Goal: Information Seeking & Learning: Learn about a topic

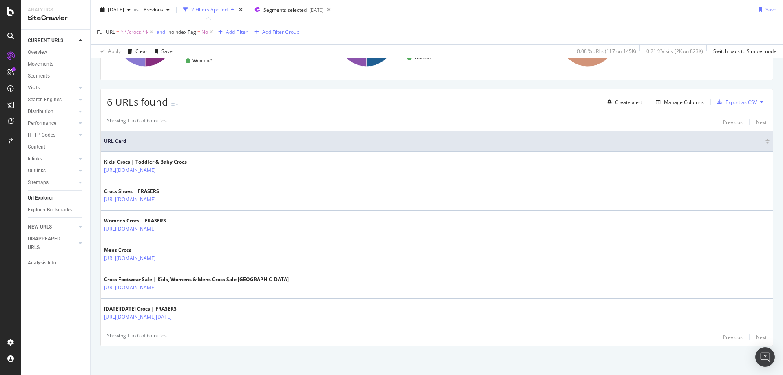
scroll to position [115, 0]
click at [139, 28] on span "^.*/crocs.*$" at bounding box center [134, 31] width 28 height 11
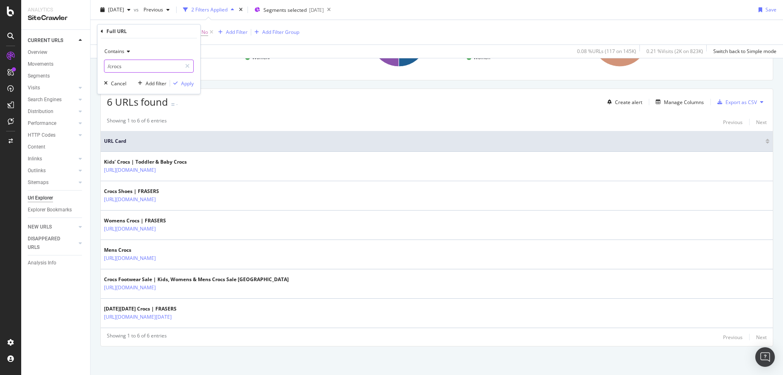
click at [130, 68] on input "/crocs" at bounding box center [142, 66] width 77 height 13
type input "/osprey-london"
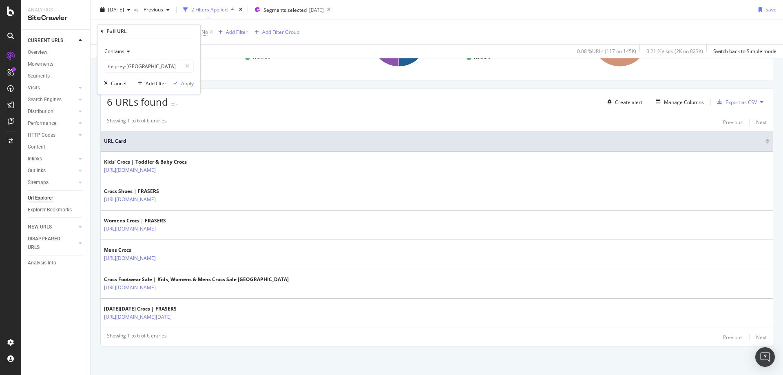
click at [174, 83] on icon "button" at bounding box center [175, 83] width 4 height 5
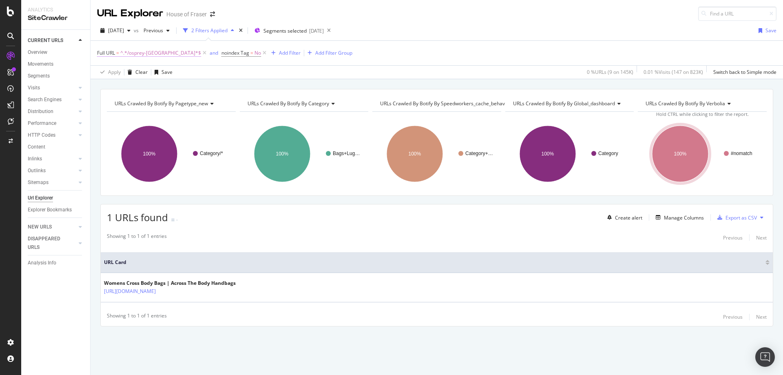
click at [164, 50] on span "^.*/osprey-london.*$" at bounding box center [160, 52] width 81 height 11
click at [143, 86] on input "/osprey-london" at bounding box center [142, 86] width 77 height 13
type input "/coach"
click at [185, 102] on div "Apply" at bounding box center [187, 104] width 13 height 7
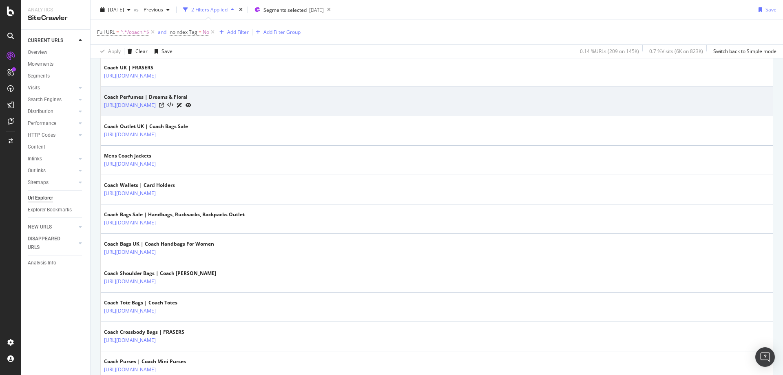
scroll to position [209, 0]
drag, startPoint x: 236, startPoint y: 111, endPoint x: 179, endPoint y: 108, distance: 57.5
click at [179, 108] on td "Coach Perfumes | Dreams & Floral https://www.houseoffraser.co.uk/beauty/perfume…" at bounding box center [437, 101] width 672 height 29
copy link "/beauty/perfumes/coach"
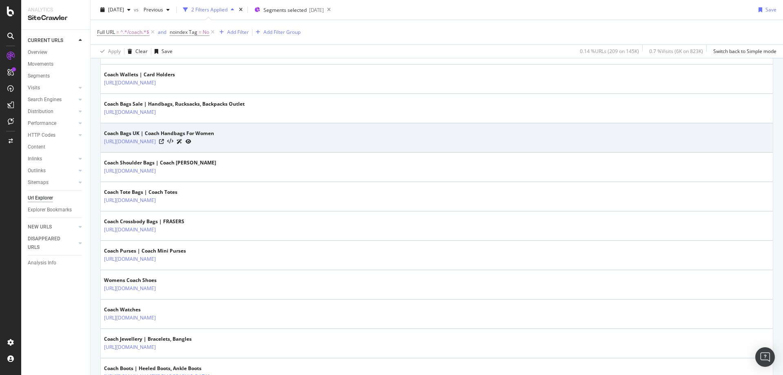
scroll to position [320, 0]
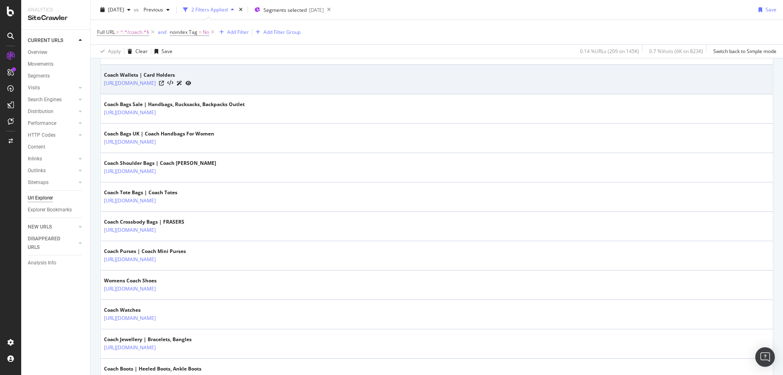
drag, startPoint x: 256, startPoint y: 89, endPoint x: 179, endPoint y: 88, distance: 77.5
click at [179, 88] on td "Coach Wallets | Card Holders https://www.houseoffraser.co.uk/bags-and-luggage/w…" at bounding box center [437, 79] width 672 height 29
copy tbody "/bags-and-luggage/wallets/coach"
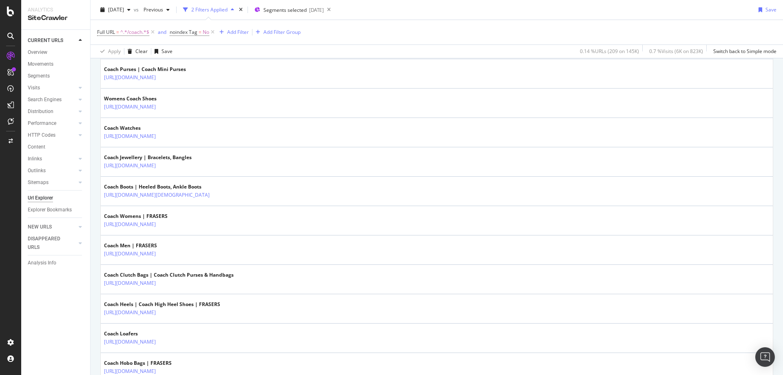
scroll to position [502, 0]
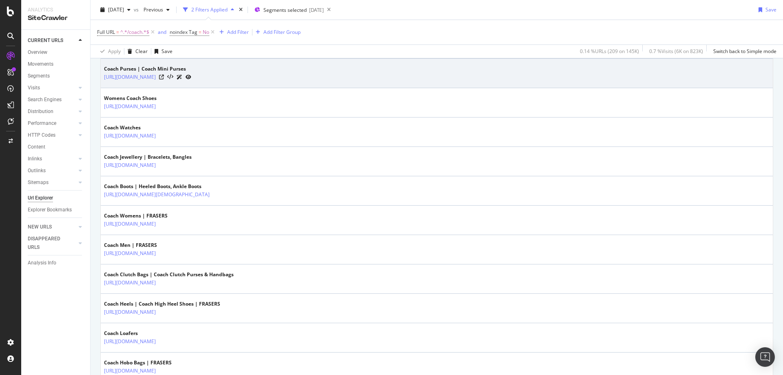
drag, startPoint x: 255, startPoint y: 85, endPoint x: 178, endPoint y: 84, distance: 77.4
click at [178, 84] on td "Coach Purses | Coach Mini Purses https://www.houseoffraser.co.uk/bags-and-lugga…" at bounding box center [437, 73] width 672 height 29
copy tbody "/bags-and-luggage/purses/coach"
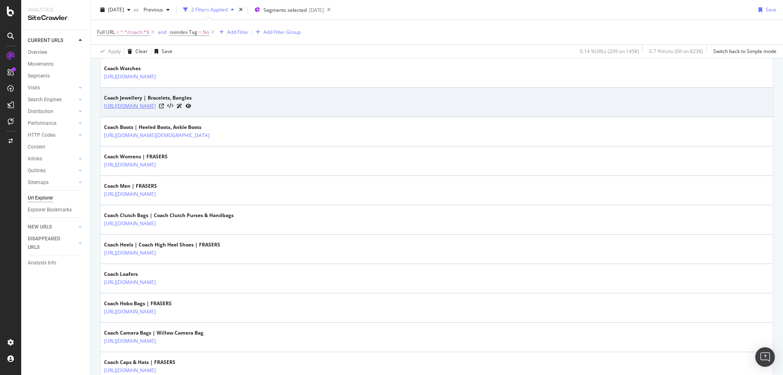
scroll to position [562, 0]
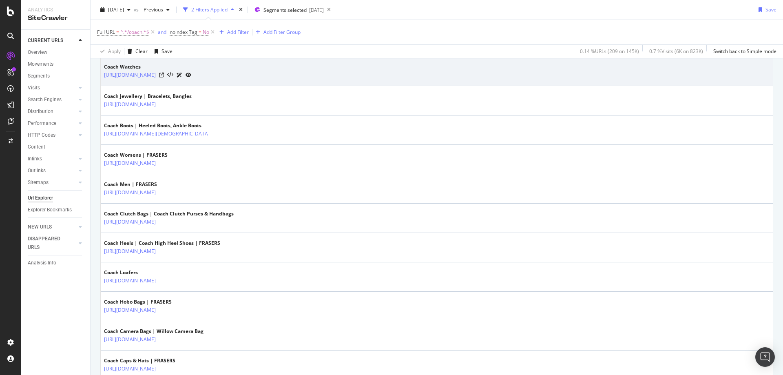
drag, startPoint x: 244, startPoint y: 83, endPoint x: 179, endPoint y: 86, distance: 65.3
click at [179, 86] on td "Coach Watches https://www.houseoffraser.co.uk/accessories/watches/coach" at bounding box center [437, 71] width 672 height 29
copy tbody "/accessories/watches/coach"
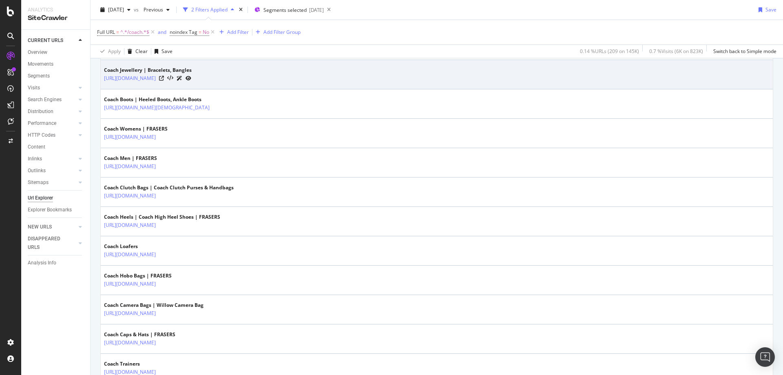
scroll to position [589, 0]
drag, startPoint x: 243, startPoint y: 86, endPoint x: 179, endPoint y: 85, distance: 64.0
click at [179, 85] on td "Coach Jewellery | Bracelets, Bangles https://www.houseoffraser.co.uk/accessorie…" at bounding box center [437, 74] width 672 height 29
copy link "/accessories/jewellery/coach"
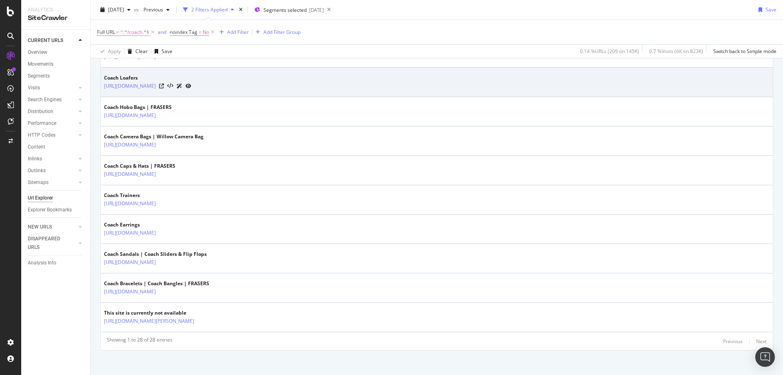
scroll to position [761, 0]
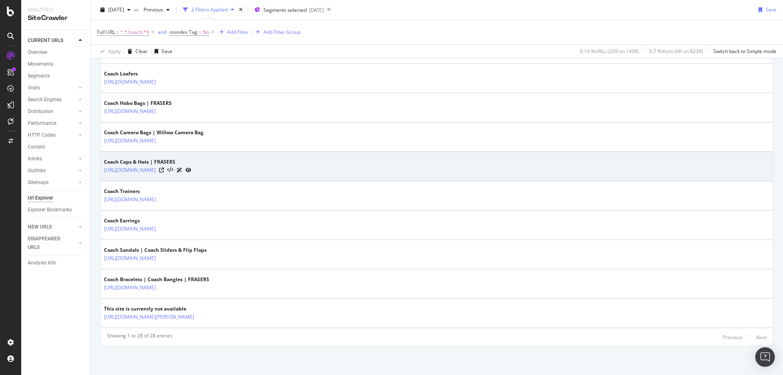
drag, startPoint x: 284, startPoint y: 176, endPoint x: 179, endPoint y: 178, distance: 104.8
click at [179, 178] on td "Coach Caps & Hats | FRASERS https://www.houseoffraser.co.uk/accessories/hats-an…" at bounding box center [437, 166] width 672 height 29
copy tbody "/accessories/hats-and-hair-accessories/coach"
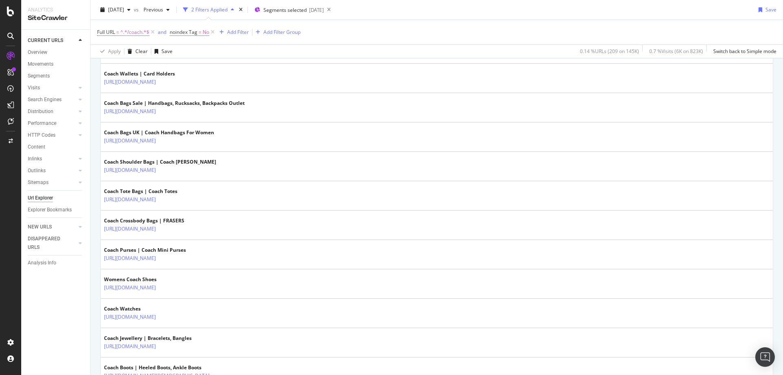
scroll to position [322, 0]
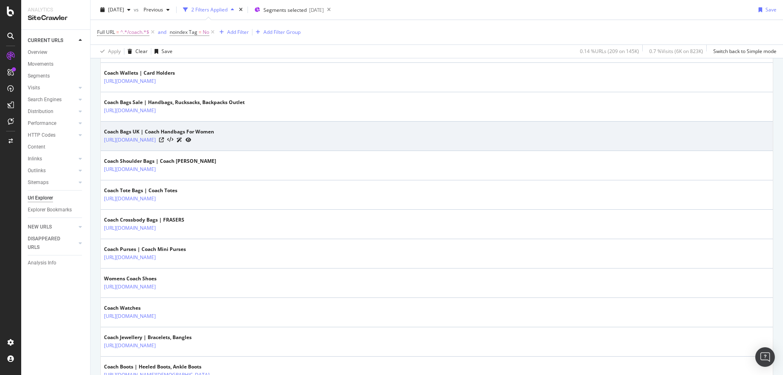
drag, startPoint x: 261, startPoint y: 147, endPoint x: 179, endPoint y: 148, distance: 82.8
click at [179, 148] on td "Coach Bags UK | Coach Handbags For Women https://www.houseoffraser.co.uk/bags-a…" at bounding box center [437, 135] width 672 height 29
copy link "/bags-and-luggage/handbags/coach"
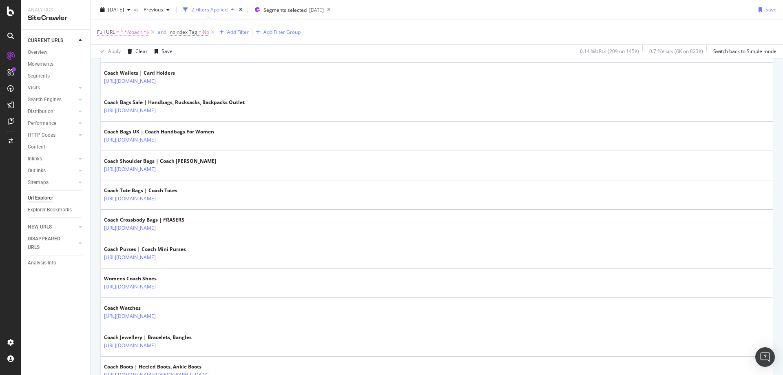
click at [141, 33] on span "^.*/coach.*$" at bounding box center [134, 31] width 29 height 11
click at [126, 66] on input "/coach" at bounding box center [142, 66] width 77 height 13
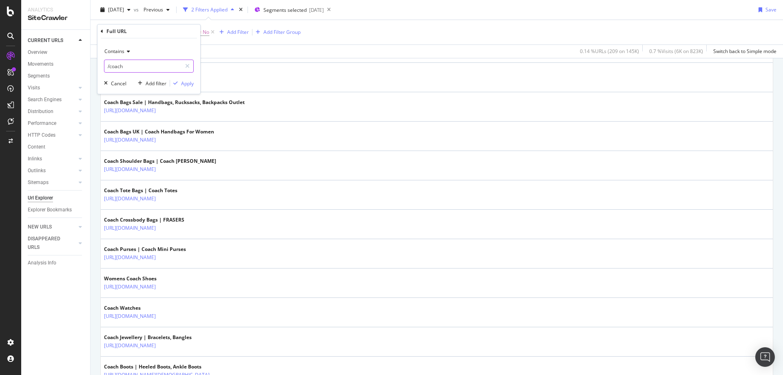
click at [123, 69] on input "/coach" at bounding box center [142, 66] width 77 height 13
type input "/women/jeans"
click at [177, 78] on div "Contains /women/jeans Cancel Add filter Apply" at bounding box center [148, 65] width 103 height 55
click at [177, 83] on icon "button" at bounding box center [175, 83] width 4 height 5
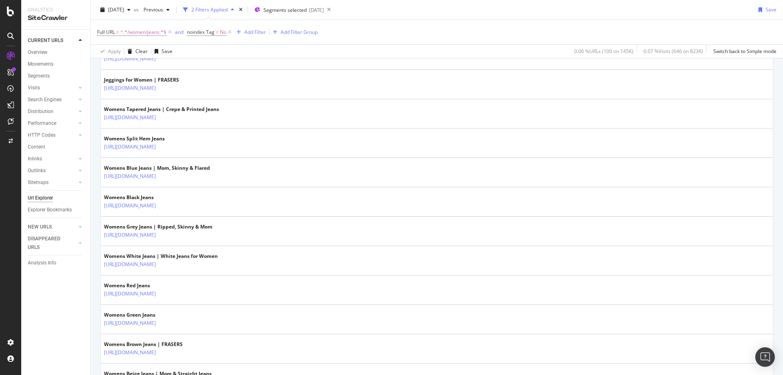
scroll to position [1317, 0]
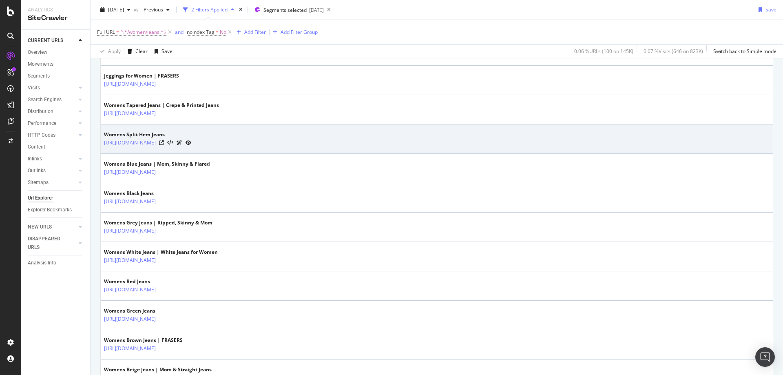
drag, startPoint x: 247, startPoint y: 152, endPoint x: 179, endPoint y: 152, distance: 68.1
click at [179, 152] on td "Womens Split Hem Jeans https://www.houseoffraser.co.uk/women/jeans/split-hem-je…" at bounding box center [437, 138] width 672 height 29
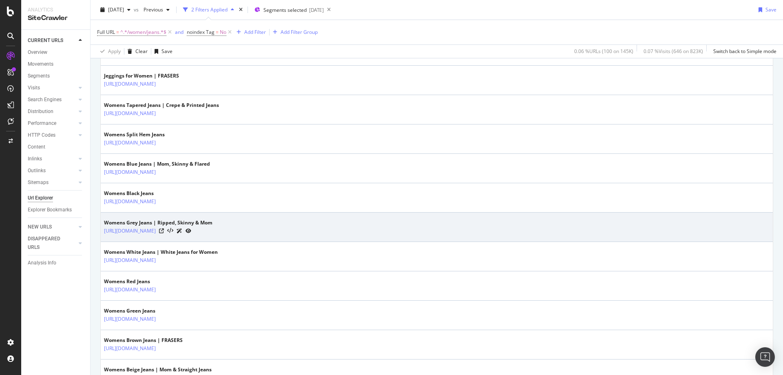
copy link "/women/jeans/split-hem-jeans"
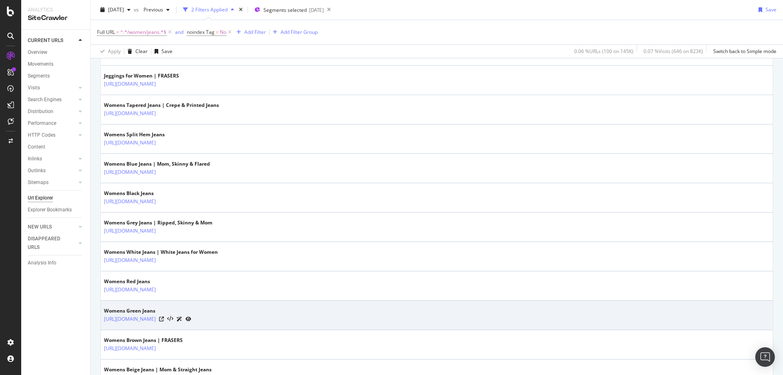
scroll to position [1407, 0]
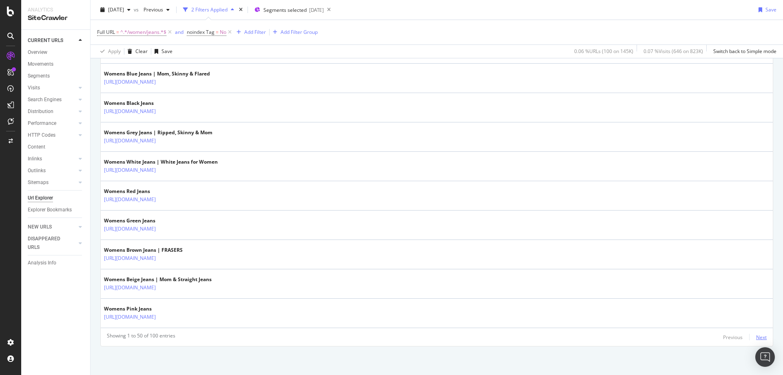
click at [626, 340] on div "Next" at bounding box center [761, 336] width 11 height 7
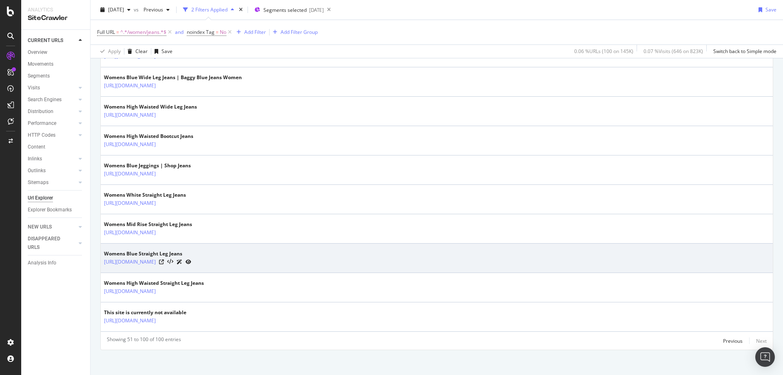
scroll to position [1403, 0]
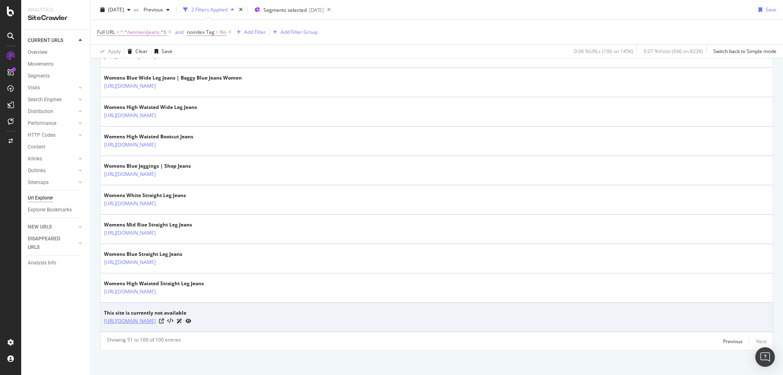
click at [156, 321] on link "https://www.houseoffraser.co.uk/women/jeans/biker-jeans/high-waisted" at bounding box center [130, 321] width 52 height 8
click at [164, 322] on icon at bounding box center [161, 320] width 5 height 5
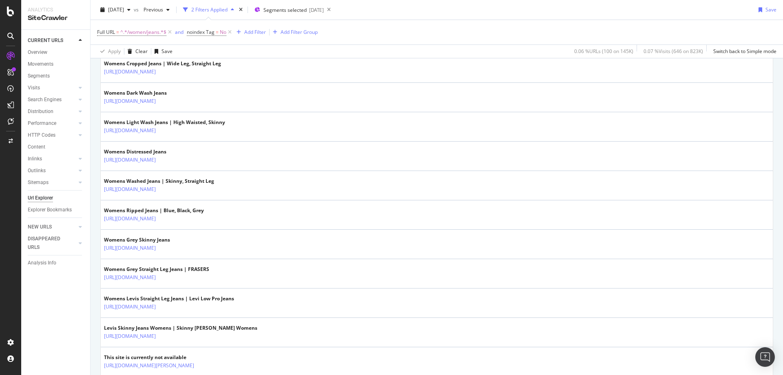
scroll to position [331, 0]
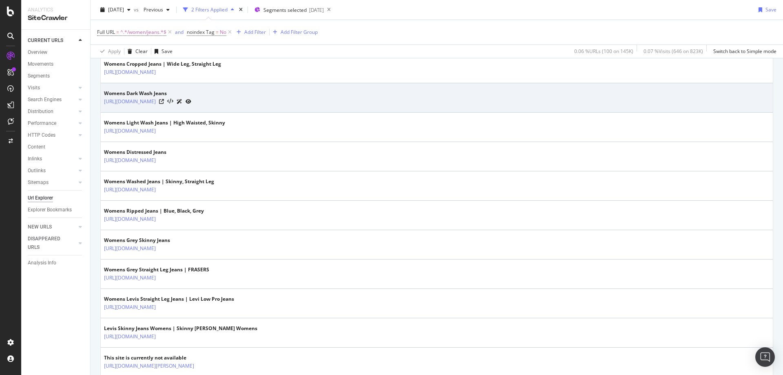
drag, startPoint x: 238, startPoint y: 108, endPoint x: 178, endPoint y: 109, distance: 59.9
click at [178, 109] on td "Womens Dark Wash Jeans https://www.houseoffraser.co.uk/women/jeans/dark-wash" at bounding box center [437, 97] width 672 height 29
copy link "/women/jeans/dark-wash"
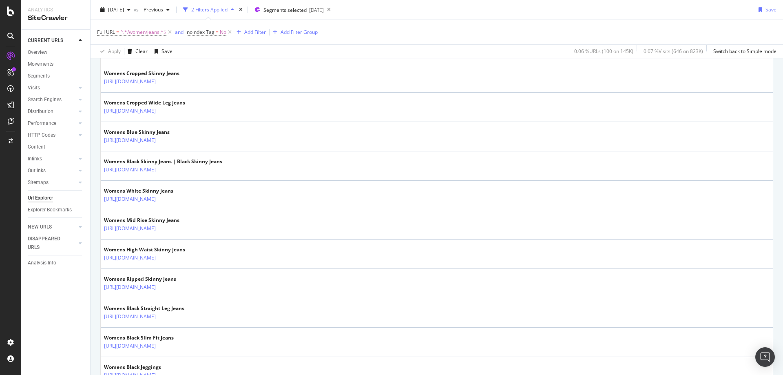
scroll to position [968, 0]
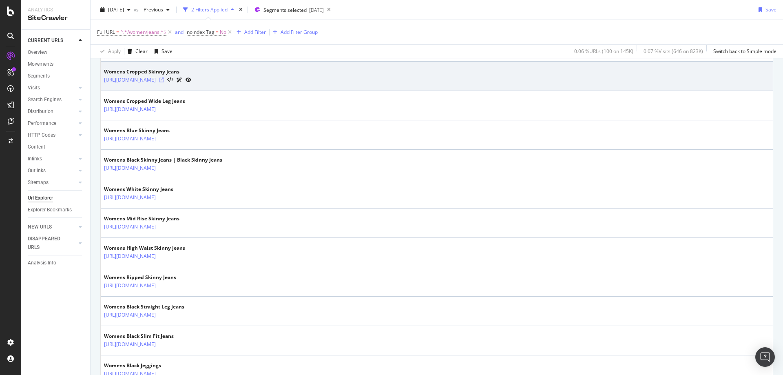
click at [164, 78] on icon at bounding box center [161, 79] width 5 height 5
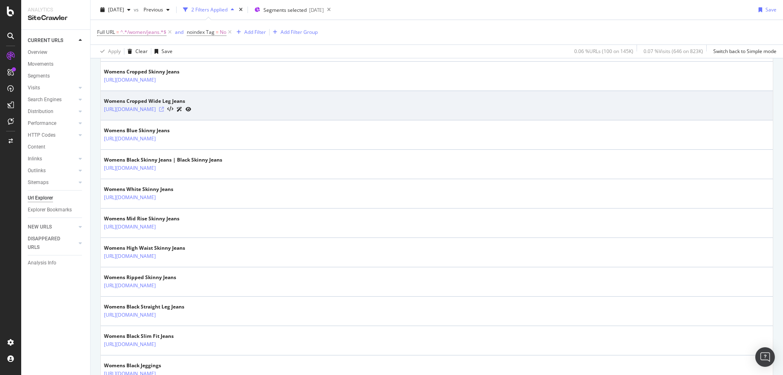
click at [164, 108] on icon at bounding box center [161, 109] width 5 height 5
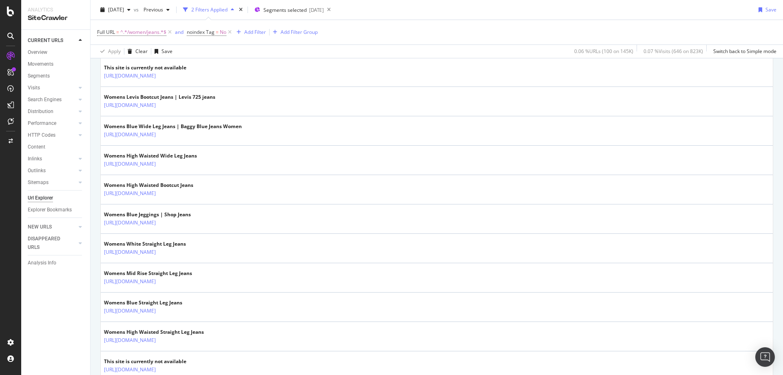
scroll to position [1407, 0]
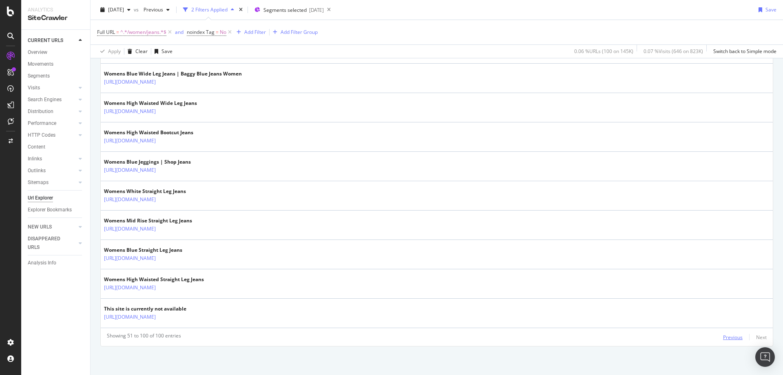
click at [626, 340] on div "Previous" at bounding box center [733, 336] width 20 height 7
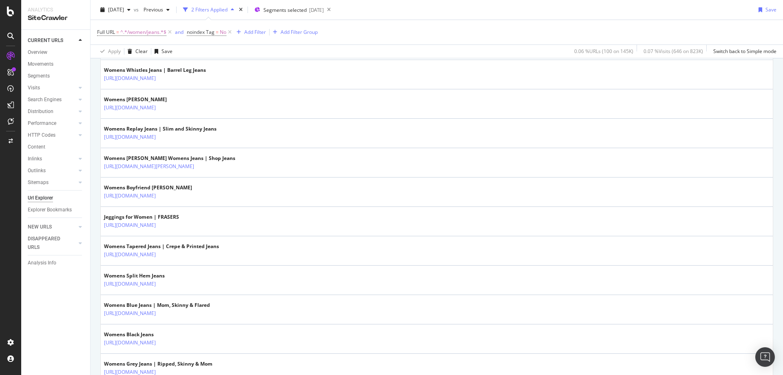
scroll to position [1165, 0]
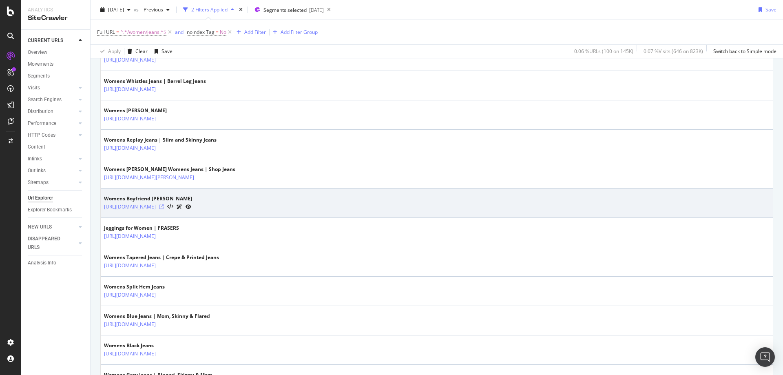
click at [164, 208] on icon at bounding box center [161, 206] width 5 height 5
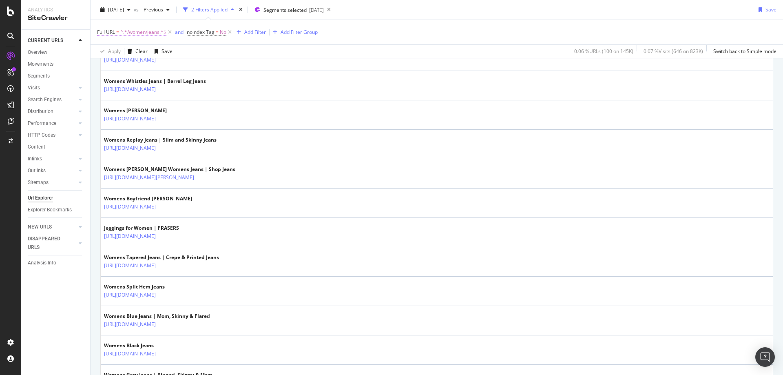
click at [144, 34] on span "^.*/women/jeans.*$" at bounding box center [143, 31] width 46 height 11
click at [141, 68] on input "/women/jeans" at bounding box center [142, 66] width 77 height 13
type input "/true-religion"
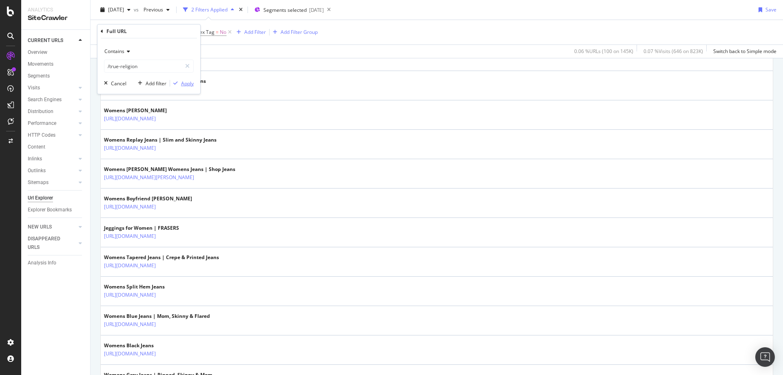
click at [192, 84] on div "Apply" at bounding box center [187, 83] width 13 height 7
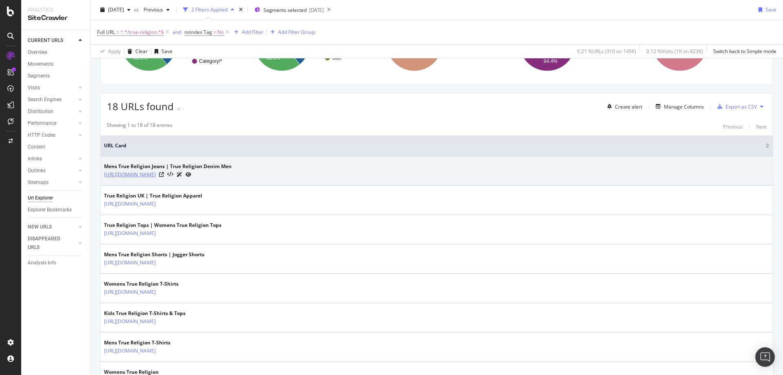
scroll to position [110, 0]
drag, startPoint x: 234, startPoint y: 183, endPoint x: 198, endPoint y: 180, distance: 35.5
click at [198, 180] on td "Mens True Religion Jeans | True Religion Denim Men https://www.houseoffraser.co…" at bounding box center [437, 171] width 672 height 29
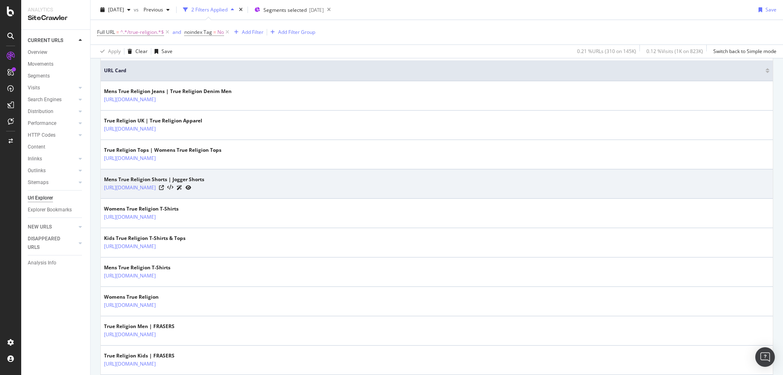
scroll to position [202, 0]
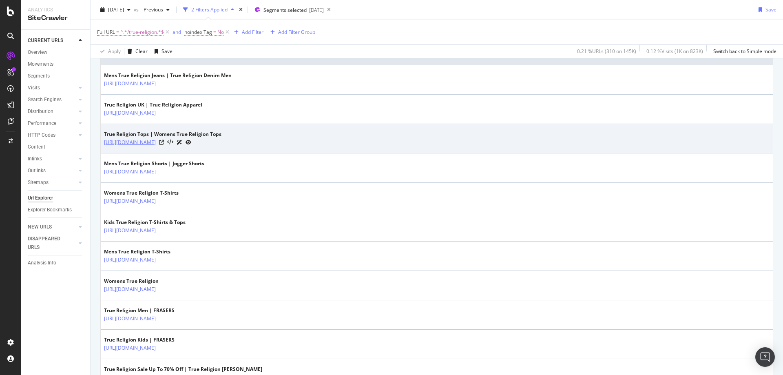
drag, startPoint x: 243, startPoint y: 149, endPoint x: 179, endPoint y: 146, distance: 64.1
click at [179, 146] on td "True Religion Tops | Womens True Religion Tops https://www.houseoffraser.co.uk/…" at bounding box center [437, 138] width 672 height 29
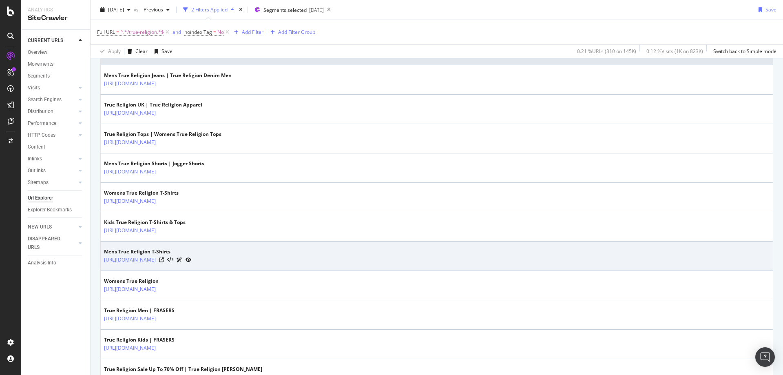
copy tbody "/women/tops/true-religion"
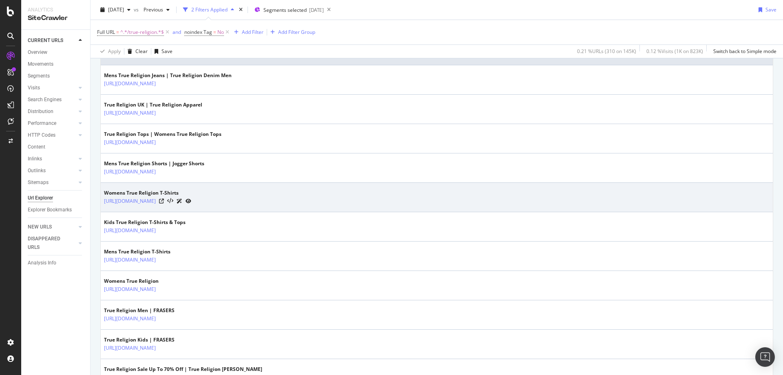
drag, startPoint x: 258, startPoint y: 207, endPoint x: 179, endPoint y: 206, distance: 78.7
click at [179, 206] on td "Womens True Religion T-Shirts https://www.houseoffraser.co.uk/women/tops/t-shir…" at bounding box center [437, 197] width 672 height 29
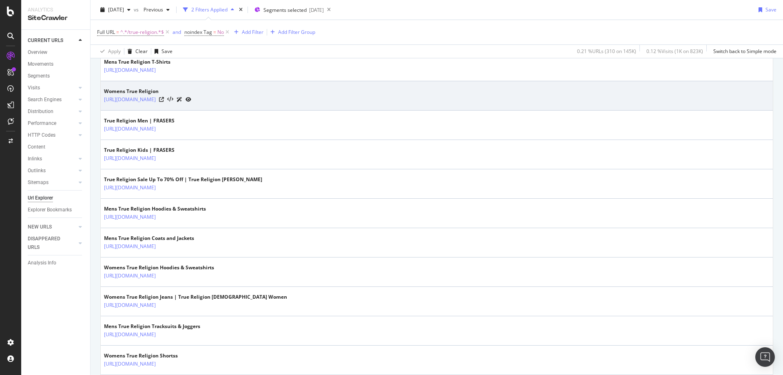
scroll to position [392, 0]
drag, startPoint x: 227, startPoint y: 105, endPoint x: 179, endPoint y: 109, distance: 48.3
click at [179, 109] on td "Womens True Religion https://www.houseoffraser.co.uk/women/true-religion" at bounding box center [437, 95] width 672 height 29
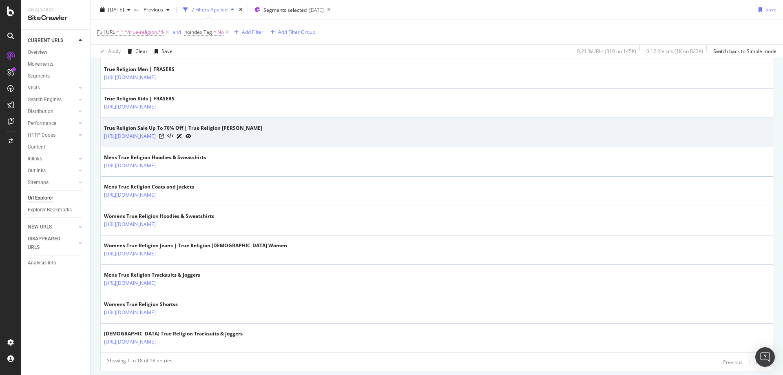
scroll to position [468, 0]
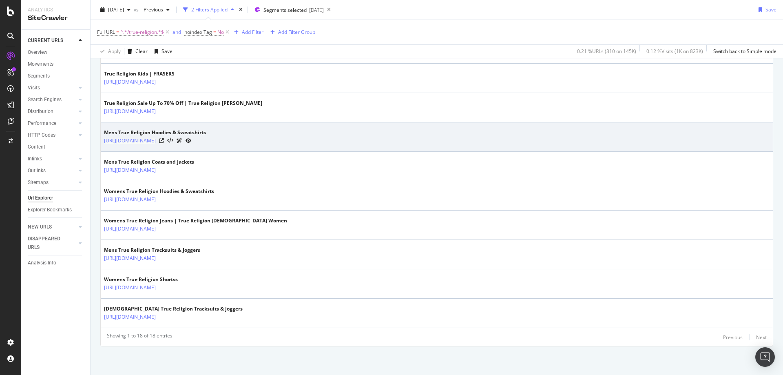
drag, startPoint x: 280, startPoint y: 146, endPoint x: 179, endPoint y: 144, distance: 101.9
click at [179, 144] on td "Mens True Religion Hoodies & Sweatshirts https://www.houseoffraser.co.uk/men/ho…" at bounding box center [437, 136] width 672 height 29
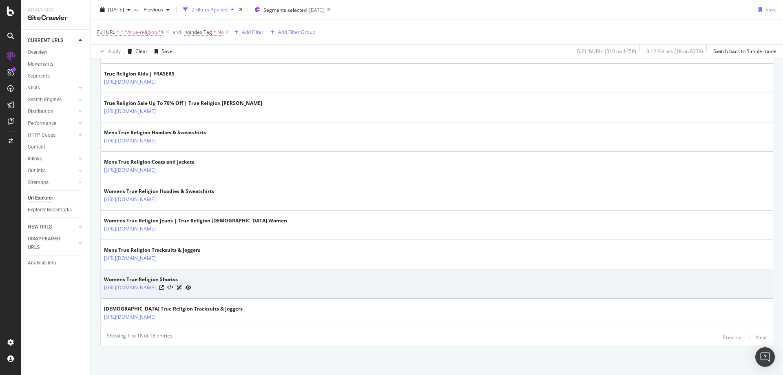
drag, startPoint x: 245, startPoint y: 293, endPoint x: 179, endPoint y: 290, distance: 65.7
click at [179, 290] on td "Womens True Religion Shortss https://www.houseoffraser.co.uk/women/shorts/true-…" at bounding box center [437, 283] width 672 height 29
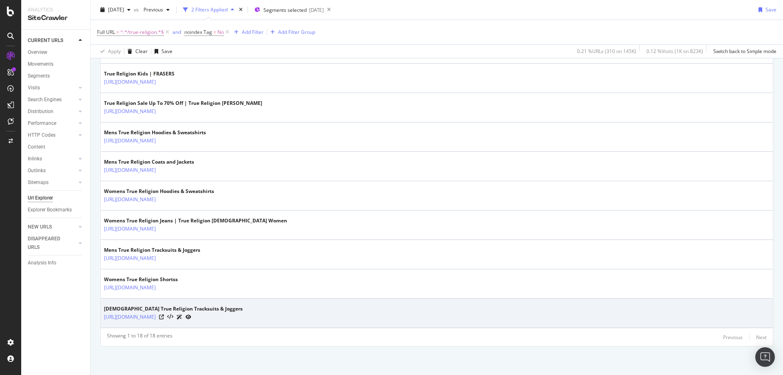
drag, startPoint x: 280, startPoint y: 324, endPoint x: 178, endPoint y: 322, distance: 102.3
click at [178, 322] on td "Ladies True Religion Tracksuits & Joggers https://www.houseoffraser.co.uk/women…" at bounding box center [437, 312] width 672 height 29
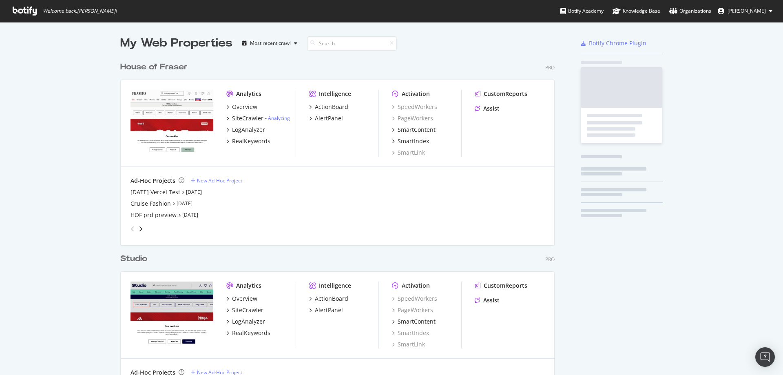
scroll to position [520, 434]
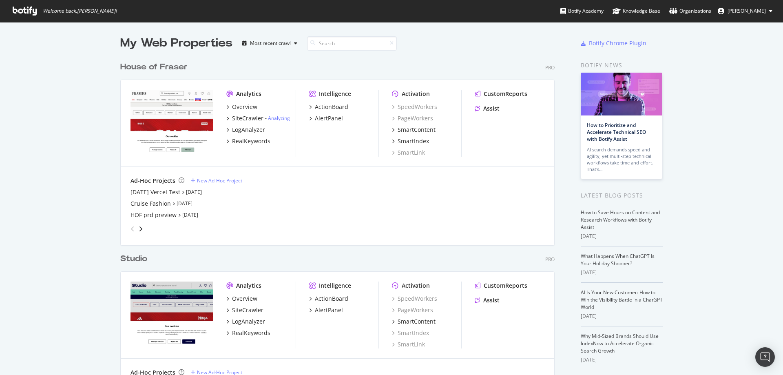
click at [129, 71] on div "House of Fraser" at bounding box center [153, 67] width 67 height 12
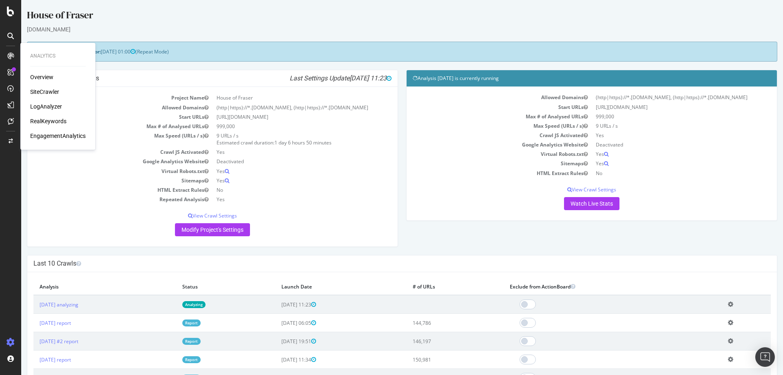
click at [43, 90] on div "SiteCrawler" at bounding box center [44, 92] width 29 height 8
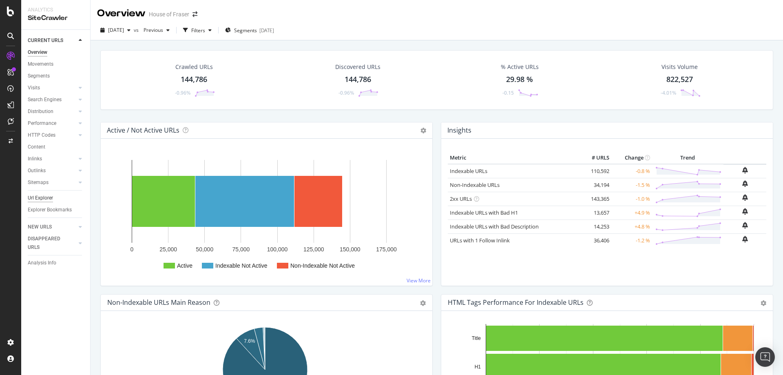
click at [38, 202] on div "Url Explorer" at bounding box center [40, 198] width 25 height 9
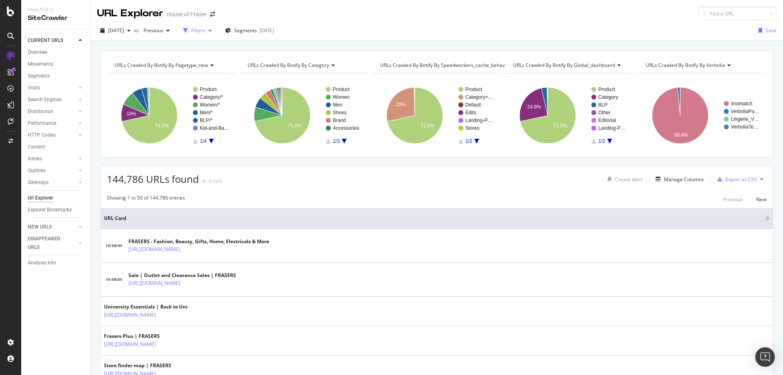
click at [205, 33] on div "Filters" at bounding box center [198, 30] width 14 height 7
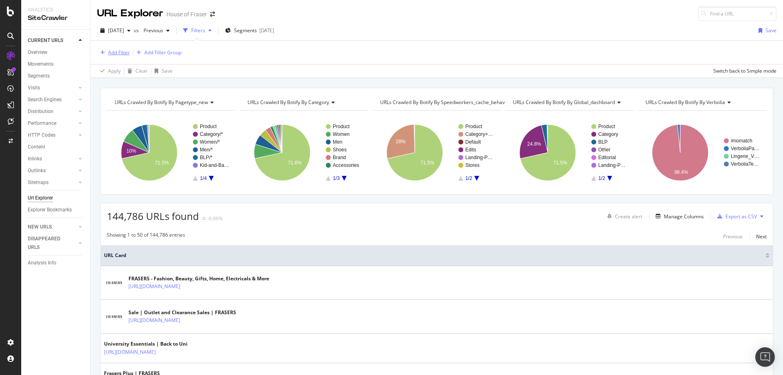
click at [118, 55] on div "Add Filter" at bounding box center [119, 52] width 22 height 7
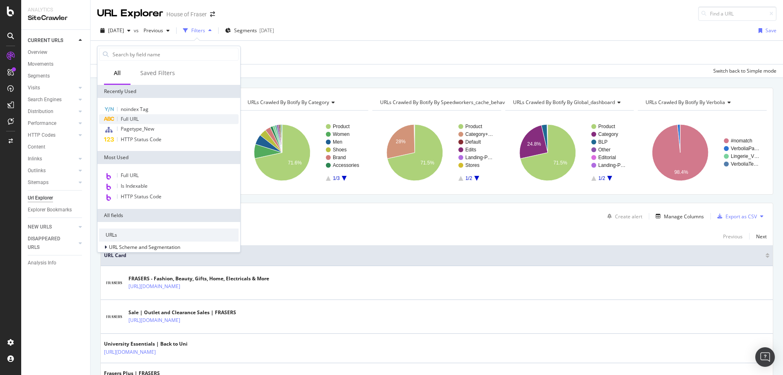
click at [134, 120] on span "Full URL" at bounding box center [130, 118] width 18 height 7
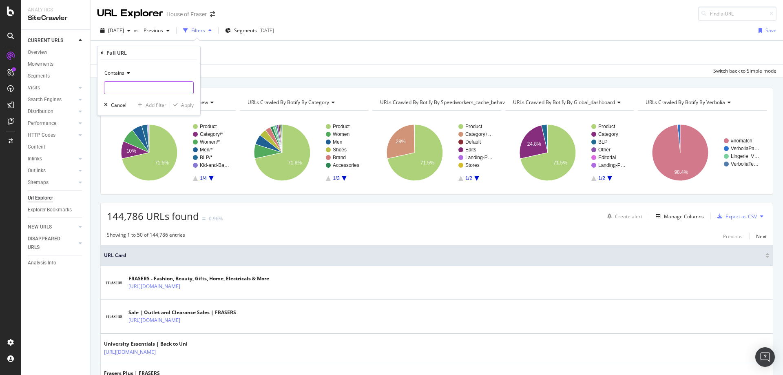
click at [150, 89] on input "text" at bounding box center [148, 87] width 89 height 13
click at [108, 87] on input "salomon" at bounding box center [142, 87] width 77 height 13
type input "/salomon"
click at [184, 109] on button "Apply" at bounding box center [182, 105] width 24 height 8
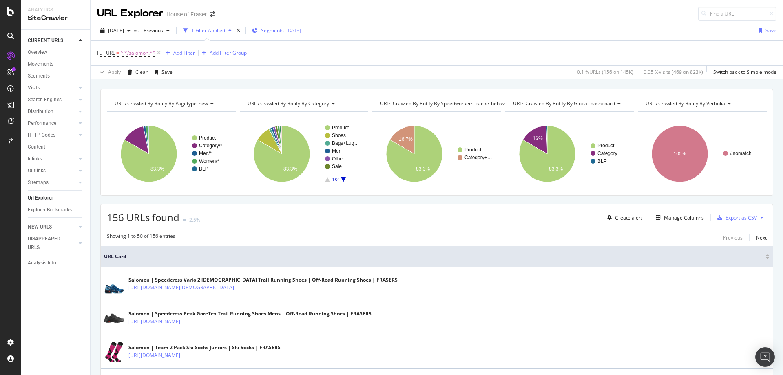
click at [283, 33] on span "Segments" at bounding box center [272, 30] width 23 height 7
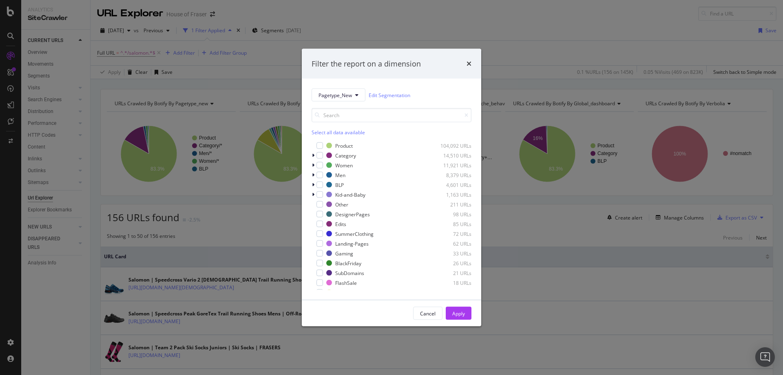
click at [334, 132] on div "Select all data available" at bounding box center [391, 132] width 160 height 7
click at [320, 145] on icon "modal" at bounding box center [320, 145] width 4 height 4
click at [464, 320] on div "Cancel Apply" at bounding box center [391, 313] width 179 height 26
click at [461, 315] on div "Apply" at bounding box center [458, 312] width 13 height 7
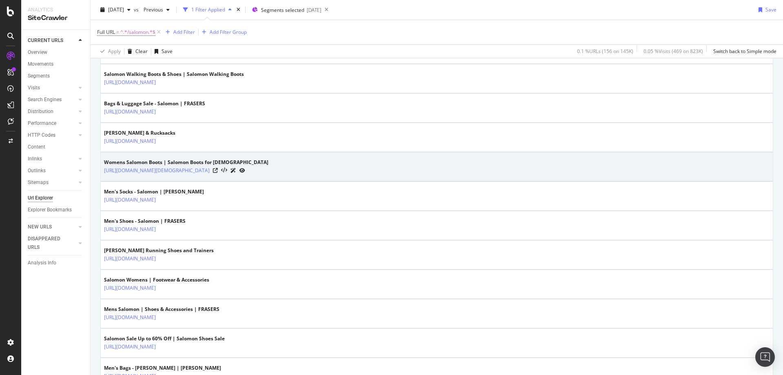
scroll to position [262, 0]
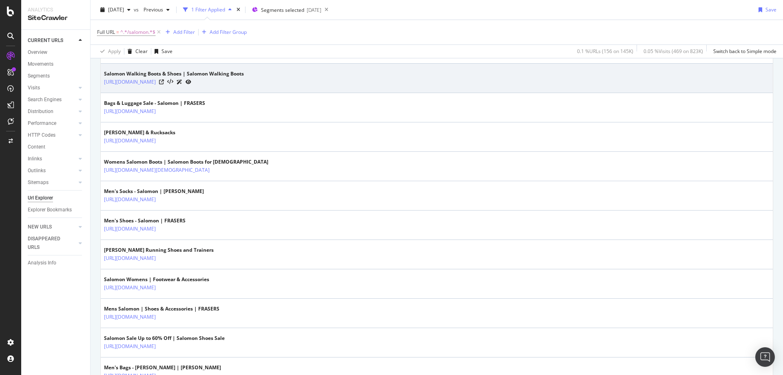
drag, startPoint x: 296, startPoint y: 90, endPoint x: 179, endPoint y: 86, distance: 117.4
click at [179, 86] on td "Salomon Walking Boots & Shoes | Salomon Walking Boots https://www.houseoffraser…" at bounding box center [437, 78] width 672 height 29
copy link "/sports/outdoor-clothes/outdoor-footwear/salomon"
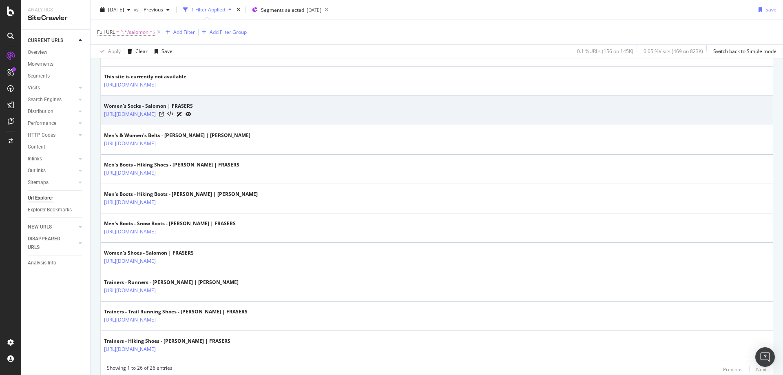
scroll to position [678, 0]
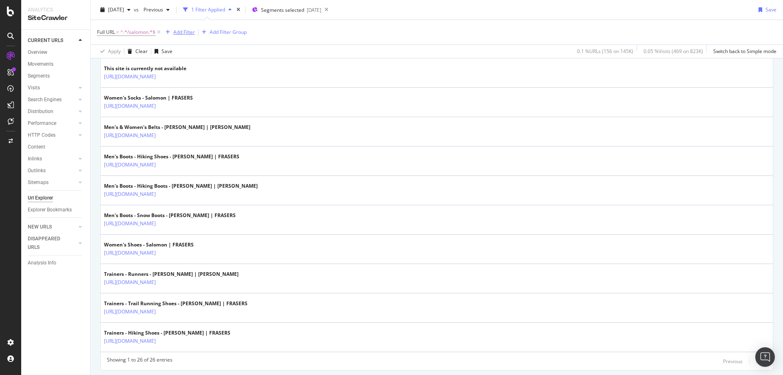
click at [184, 30] on div "Add Filter" at bounding box center [184, 32] width 22 height 7
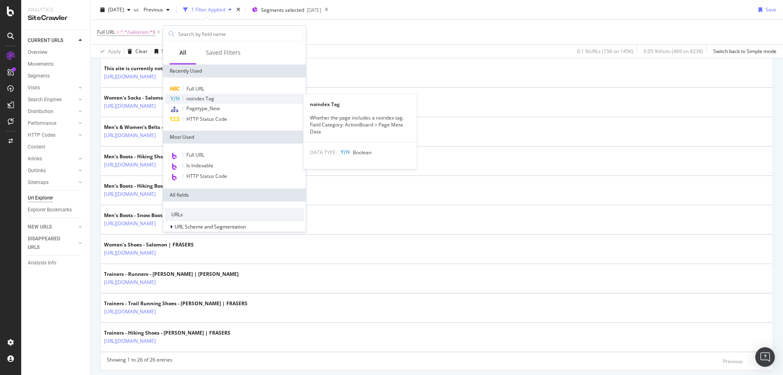
click at [196, 97] on span "noindex Tag" at bounding box center [200, 98] width 28 height 7
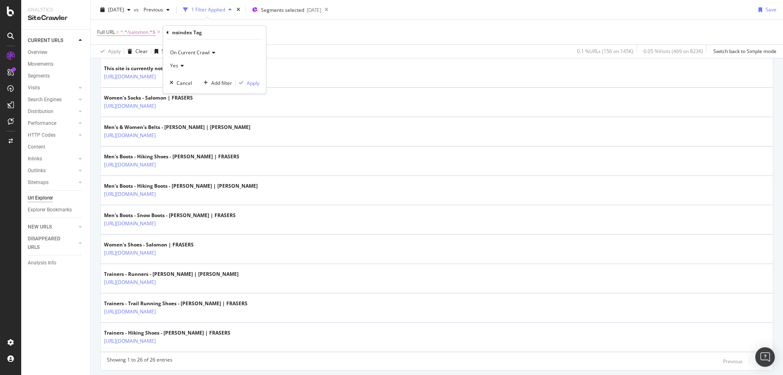
click at [179, 71] on div "Yes" at bounding box center [215, 65] width 90 height 13
click at [180, 90] on span "No" at bounding box center [177, 93] width 7 height 7
click at [246, 84] on div "button" at bounding box center [241, 82] width 11 height 5
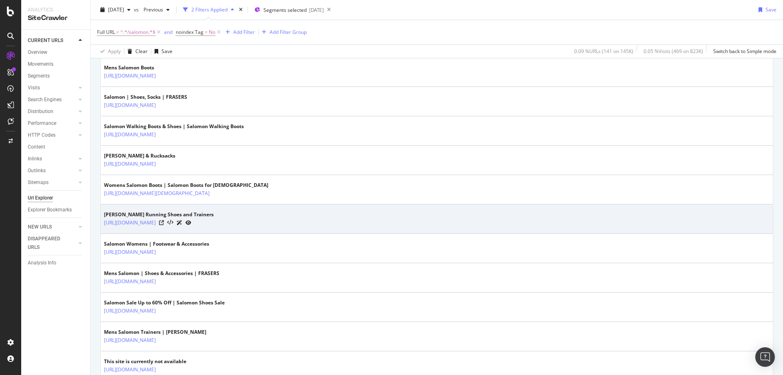
scroll to position [212, 0]
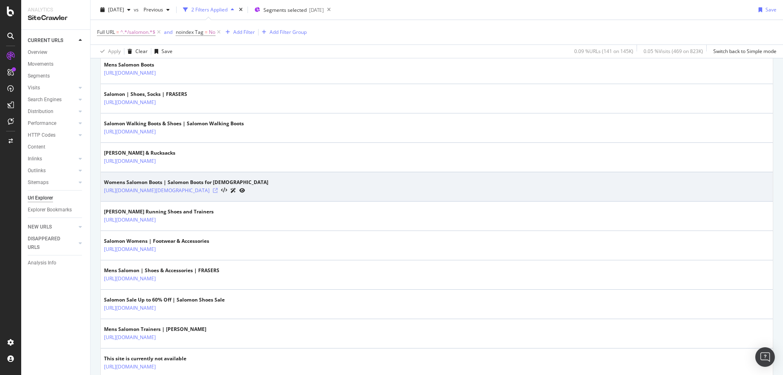
click at [218, 190] on icon at bounding box center [215, 190] width 5 height 5
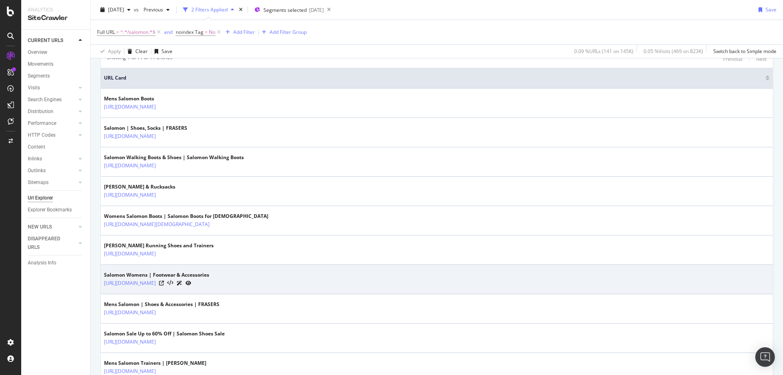
scroll to position [262, 0]
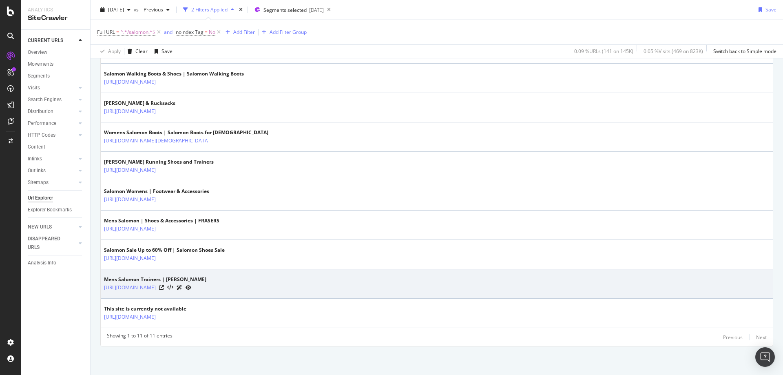
drag, startPoint x: 277, startPoint y: 293, endPoint x: 178, endPoint y: 289, distance: 99.1
click at [178, 289] on td "Mens Salomon Trainers | FRASERS https://www.houseoffraser.co.uk/shoes-and-boots…" at bounding box center [437, 283] width 672 height 29
copy tbody "/shoes-and-boots/mens-trainers/salomon"
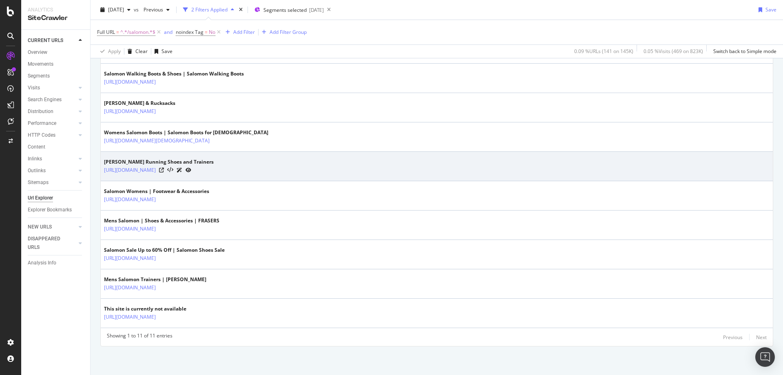
drag, startPoint x: 272, startPoint y: 176, endPoint x: 178, endPoint y: 177, distance: 94.2
click at [178, 177] on td "Salomon Running Shoes and Trainers https://www.houseoffraser.co.uk/sports/runni…" at bounding box center [437, 166] width 672 height 29
copy tbody "/sports/running/running-shoes/salomon"
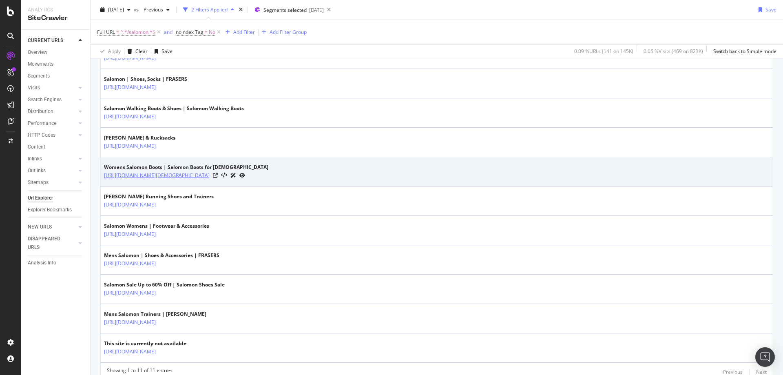
scroll to position [227, 0]
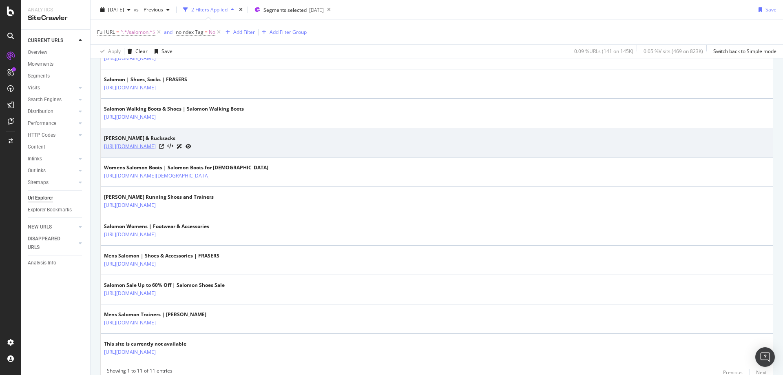
drag, startPoint x: 268, startPoint y: 153, endPoint x: 179, endPoint y: 149, distance: 89.4
click at [179, 149] on td "Salomon Backpacks & Rucksacks https://www.houseoffraser.co.uk/bags-and-luggage/…" at bounding box center [437, 142] width 672 height 29
copy link "/bags-and-luggage/backpacks/salomon"
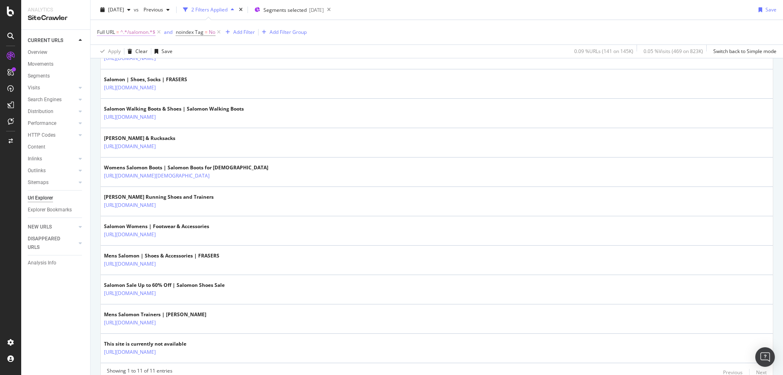
click at [137, 31] on span "^.*/salomon.*$" at bounding box center [137, 31] width 35 height 11
click at [142, 64] on input "/salomon" at bounding box center [142, 66] width 77 height 13
type input "/the-north-face"
click at [185, 85] on div "Apply" at bounding box center [187, 83] width 13 height 7
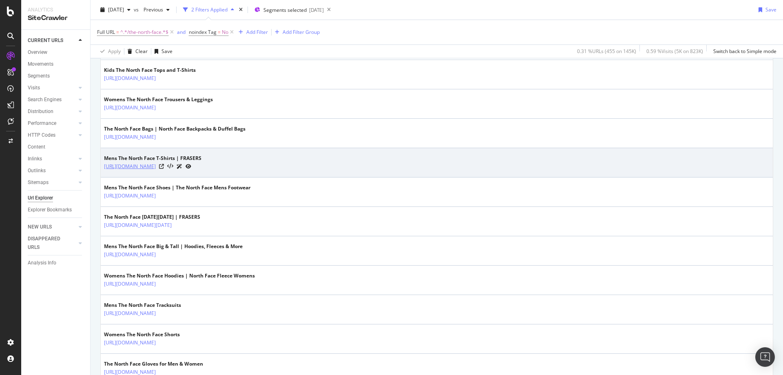
scroll to position [853, 0]
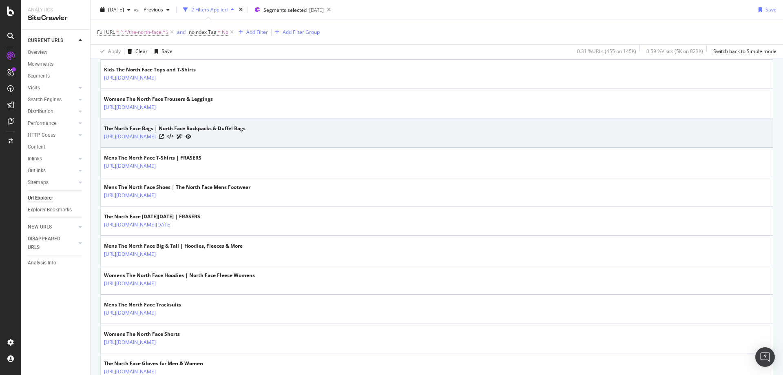
drag, startPoint x: 256, startPoint y: 146, endPoint x: 179, endPoint y: 141, distance: 76.8
click at [179, 141] on td "The North Face Bags | North Face Backpacks & Duffel Bags https://www.houseoffra…" at bounding box center [437, 132] width 672 height 29
copy link "/bags-and-luggage/the-north-face"
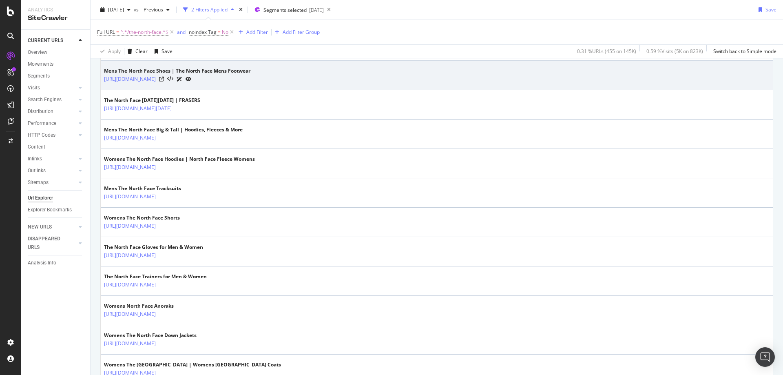
scroll to position [970, 0]
drag, startPoint x: 267, startPoint y: 84, endPoint x: 179, endPoint y: 81, distance: 88.5
click at [179, 81] on td "Mens The North Face Shoes | The North Face Mens Footwear https://www.houseoffra…" at bounding box center [437, 74] width 672 height 29
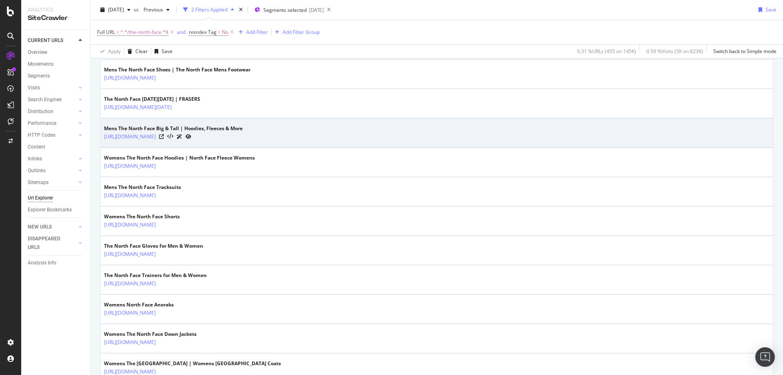
copy tbody "/shoes-and-boots/men/the-north-face"
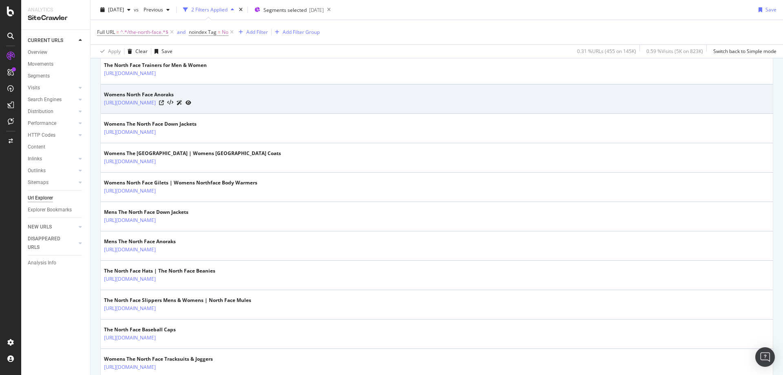
scroll to position [1181, 0]
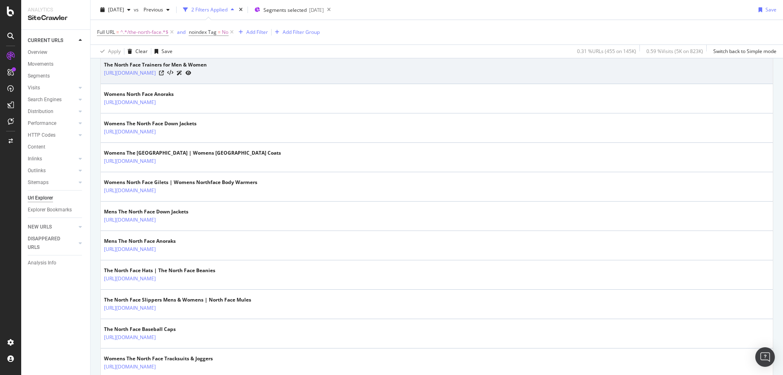
drag, startPoint x: 275, startPoint y: 81, endPoint x: 178, endPoint y: 78, distance: 97.1
click at [178, 78] on td "The North Face Trainers for Men & Women https://www.houseoffraser.co.uk/shoes-a…" at bounding box center [437, 69] width 672 height 29
copy tbody "/shoes-and-boots/trainers/the-north-face"
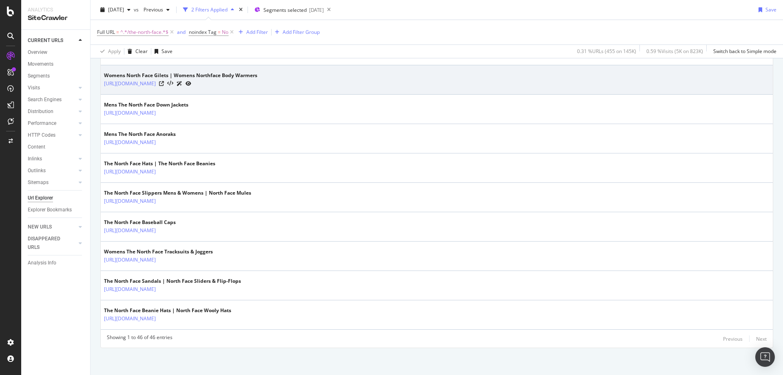
scroll to position [1289, 0]
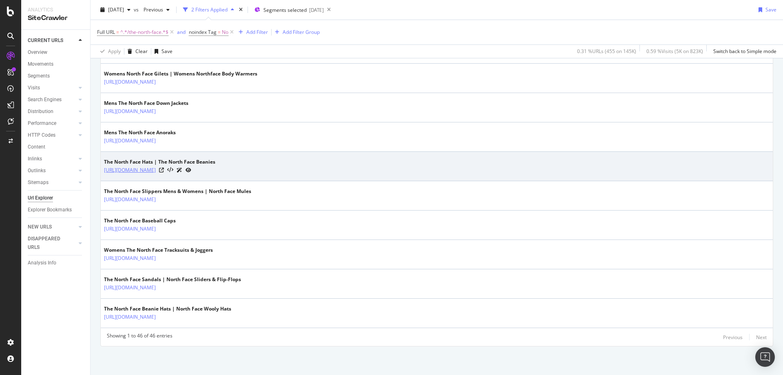
drag, startPoint x: 301, startPoint y: 176, endPoint x: 178, endPoint y: 174, distance: 122.7
click at [178, 174] on td "The North Face Hats | The North Face Beanies https://www.houseoffraser.co.uk/ac…" at bounding box center [437, 166] width 672 height 29
copy link "/accessories/hats-and-hair-accessories/the-north-face"
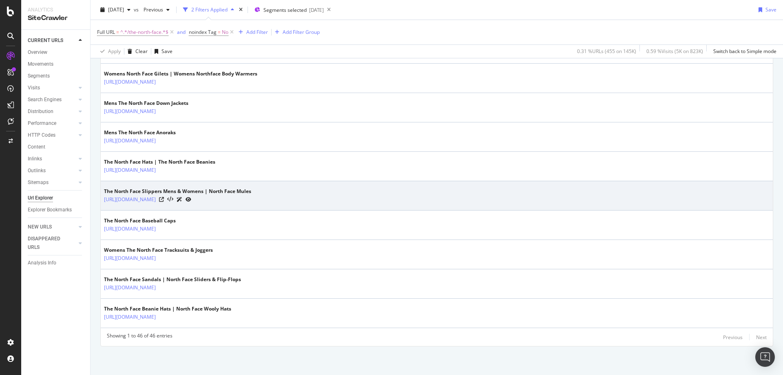
drag, startPoint x: 274, startPoint y: 210, endPoint x: 268, endPoint y: 208, distance: 6.6
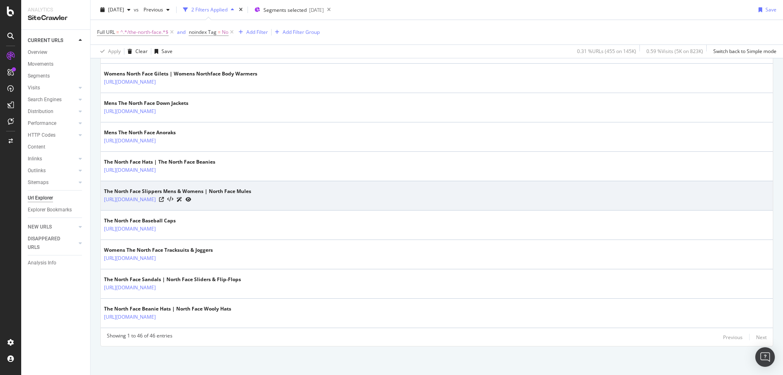
drag, startPoint x: 274, startPoint y: 206, endPoint x: 177, endPoint y: 206, distance: 97.0
click at [177, 206] on td "The North Face Slippers Mens & Womens | North Face Mules https://www.houseoffra…" at bounding box center [437, 195] width 672 height 29
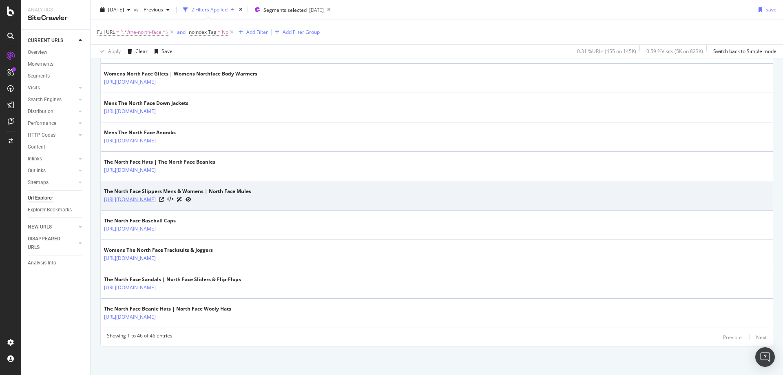
drag, startPoint x: 274, startPoint y: 206, endPoint x: 178, endPoint y: 203, distance: 95.8
click at [178, 203] on td "The North Face Slippers Mens & Womens | North Face Mules https://www.houseoffra…" at bounding box center [437, 195] width 672 height 29
copy link "/shoes-and-boots/slippers/the-north-face"
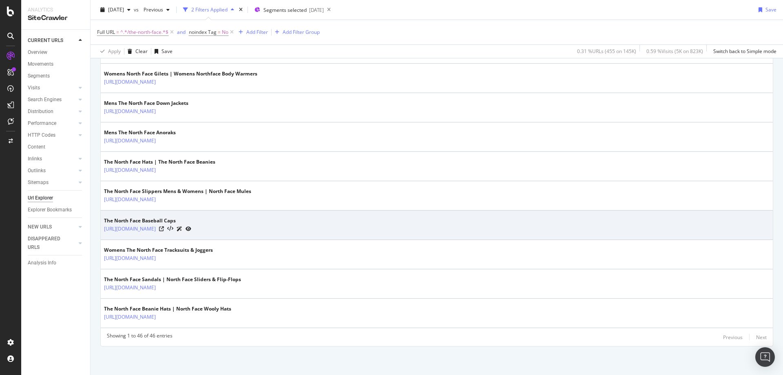
drag, startPoint x: 335, startPoint y: 237, endPoint x: 179, endPoint y: 236, distance: 155.3
click at [179, 236] on td "The North Face Baseball Caps https://www.houseoffraser.co.uk/accessories/hats-a…" at bounding box center [437, 224] width 672 height 29
copy link "/accessories/hats-and-hair-accessories/baseball-caps/the-north-face"
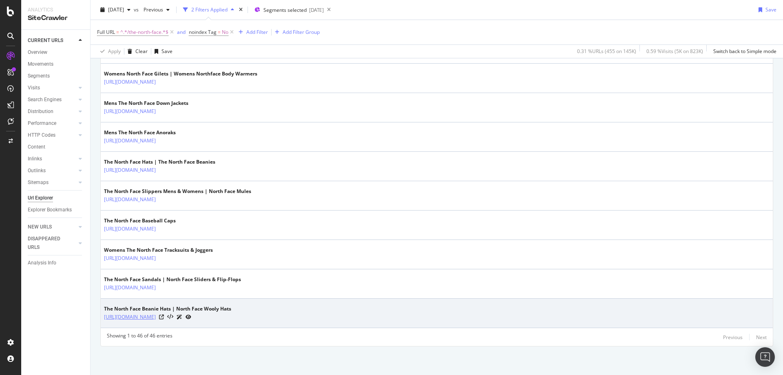
drag, startPoint x: 322, startPoint y: 324, endPoint x: 179, endPoint y: 319, distance: 144.0
click at [179, 319] on td "The North Face Beanie Hats | North Face Wooly Hats https://www.houseoffraser.co…" at bounding box center [437, 312] width 672 height 29
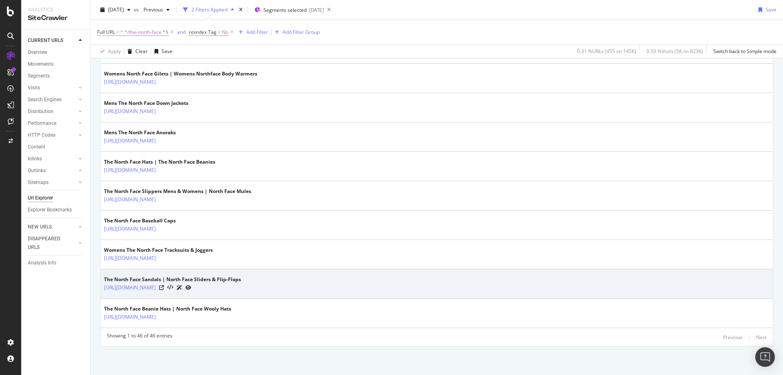
drag, startPoint x: 274, startPoint y: 291, endPoint x: 178, endPoint y: 291, distance: 96.2
click at [178, 291] on div "https://www.houseoffraser.co.uk/shoes-and-boots/sandals/the-north-face" at bounding box center [172, 287] width 137 height 9
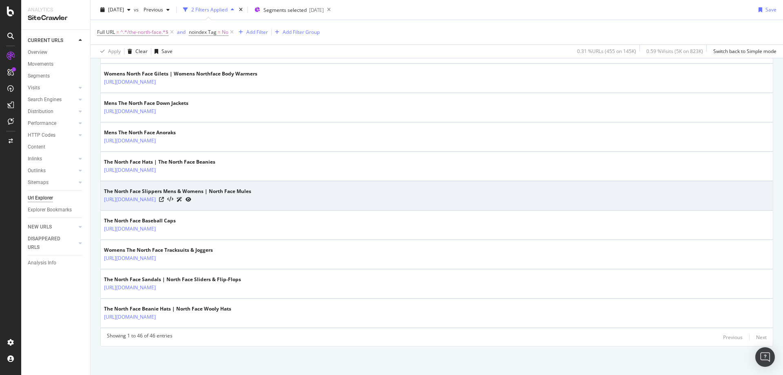
drag, startPoint x: 273, startPoint y: 206, endPoint x: 178, endPoint y: 206, distance: 95.0
click at [178, 206] on td "The North Face Slippers Mens & Womens | North Face Mules https://www.houseoffra…" at bounding box center [437, 195] width 672 height 29
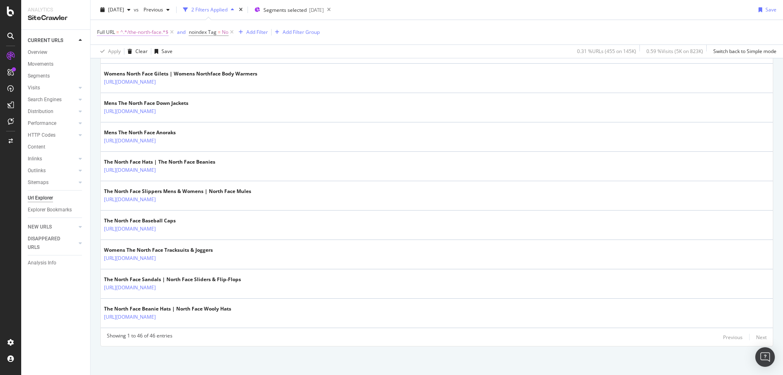
click at [149, 26] on span "^.*/the-north-face.*$" at bounding box center [144, 31] width 48 height 11
click at [185, 66] on icon at bounding box center [187, 66] width 4 height 6
click at [156, 67] on input "text" at bounding box center [148, 66] width 89 height 13
paste input "/men/coats-and-jackets"
type input "/men/coats-and-jackets"
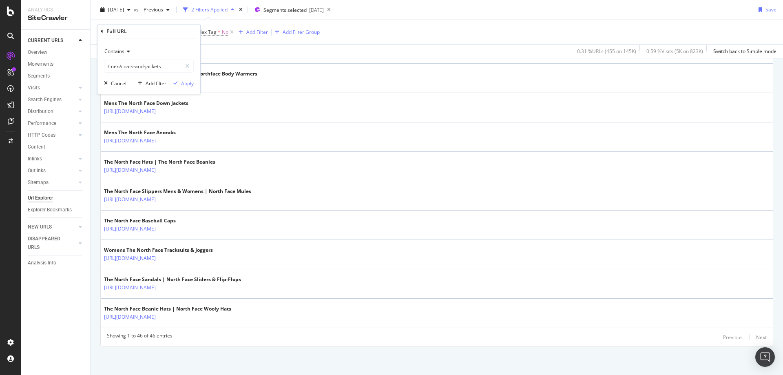
click at [187, 83] on div "Apply" at bounding box center [187, 83] width 13 height 7
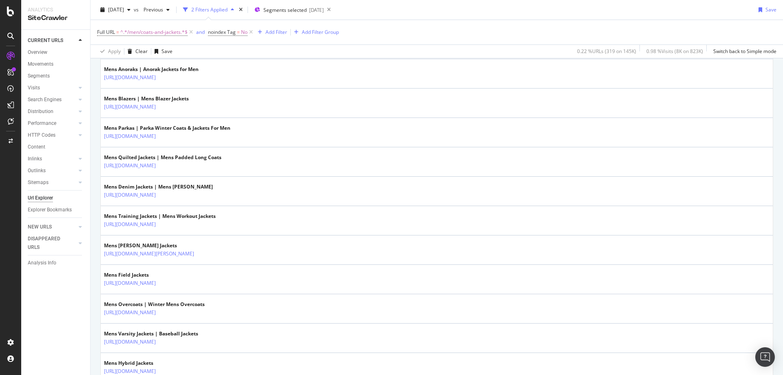
scroll to position [964, 0]
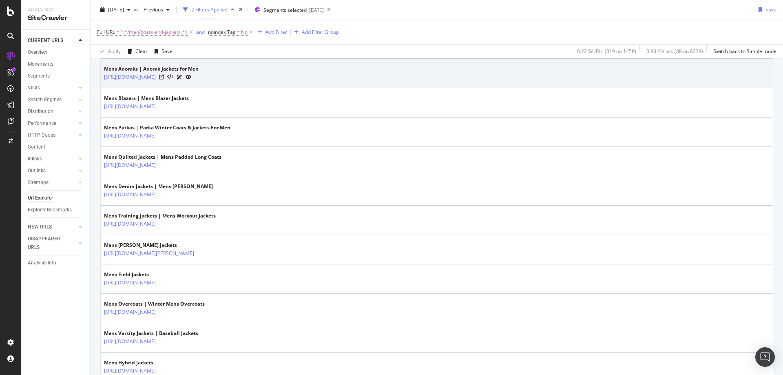
drag, startPoint x: 251, startPoint y: 84, endPoint x: 204, endPoint y: 83, distance: 47.3
click at [204, 83] on td "Mens Anoraks | Anorak Jackets for Men https://www.houseoffraser.co.uk/men/coats…" at bounding box center [437, 73] width 672 height 29
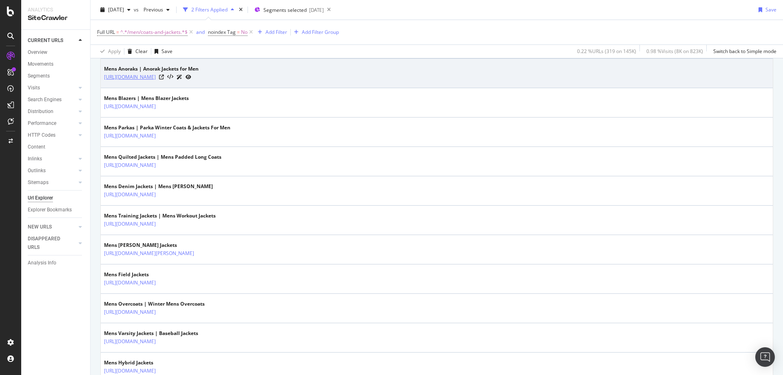
drag, startPoint x: 253, startPoint y: 81, endPoint x: 179, endPoint y: 79, distance: 73.8
click at [179, 79] on div "https://www.houseoffraser.co.uk/men/coats-and-jackets/anoraks" at bounding box center [151, 77] width 95 height 9
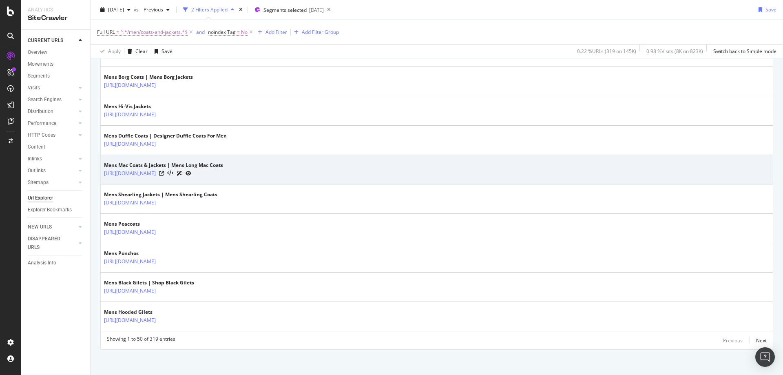
scroll to position [1399, 0]
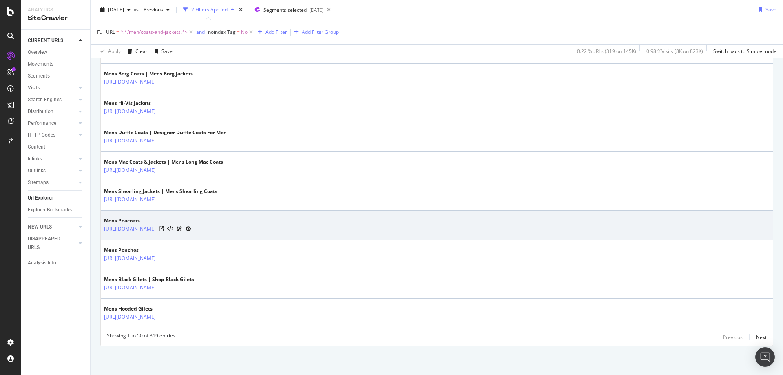
drag, startPoint x: 256, startPoint y: 235, endPoint x: 179, endPoint y: 236, distance: 77.0
click at [179, 236] on td "Mens Peacoats https://www.houseoffraser.co.uk/men/coats-and-jackets/pea-coats" at bounding box center [437, 224] width 672 height 29
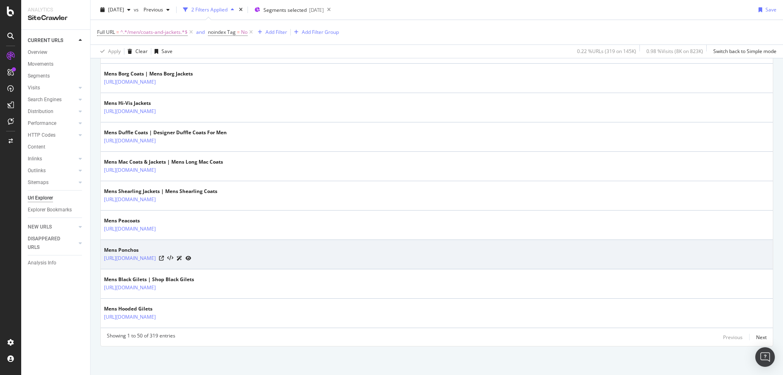
drag, startPoint x: 256, startPoint y: 265, endPoint x: 179, endPoint y: 263, distance: 76.7
click at [179, 263] on td "Mens Ponchos https://www.houseoffraser.co.uk/men/coats-and-jackets/ponchos" at bounding box center [437, 254] width 672 height 29
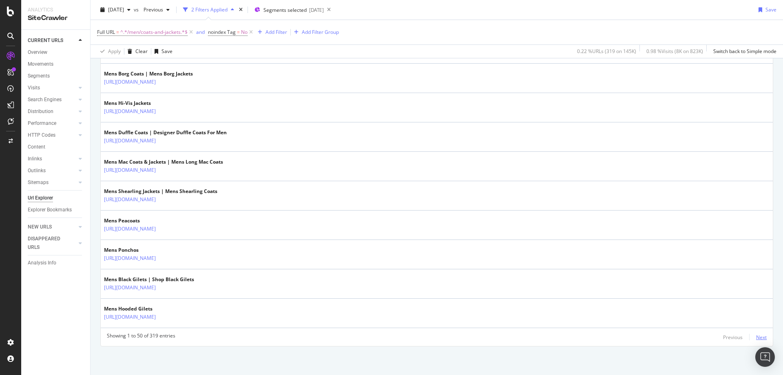
click at [756, 336] on div "Next" at bounding box center [761, 336] width 11 height 7
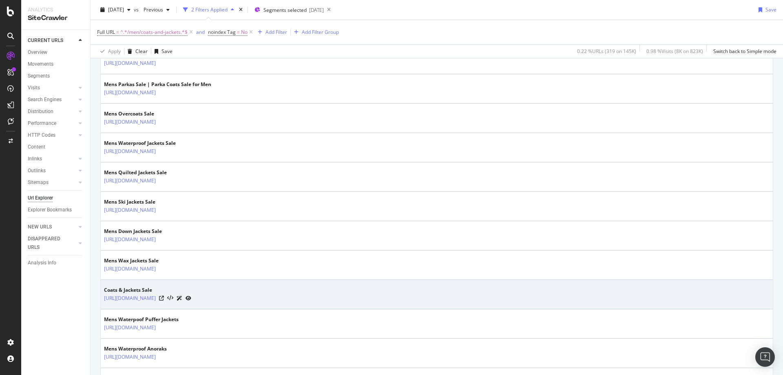
scroll to position [691, 0]
